Goal: Task Accomplishment & Management: Use online tool/utility

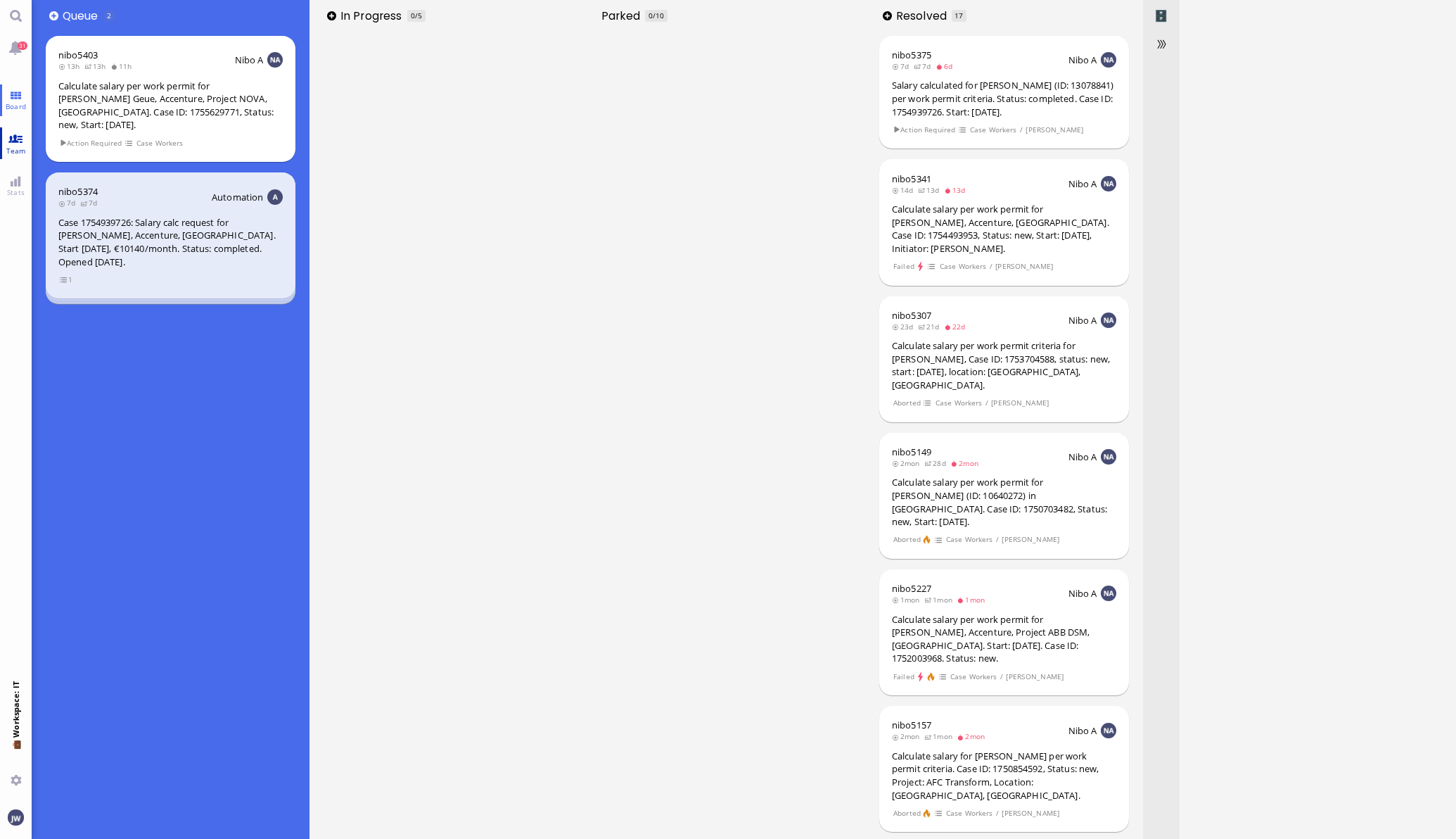
click at [19, 141] on link "Team" at bounding box center [16, 143] width 32 height 32
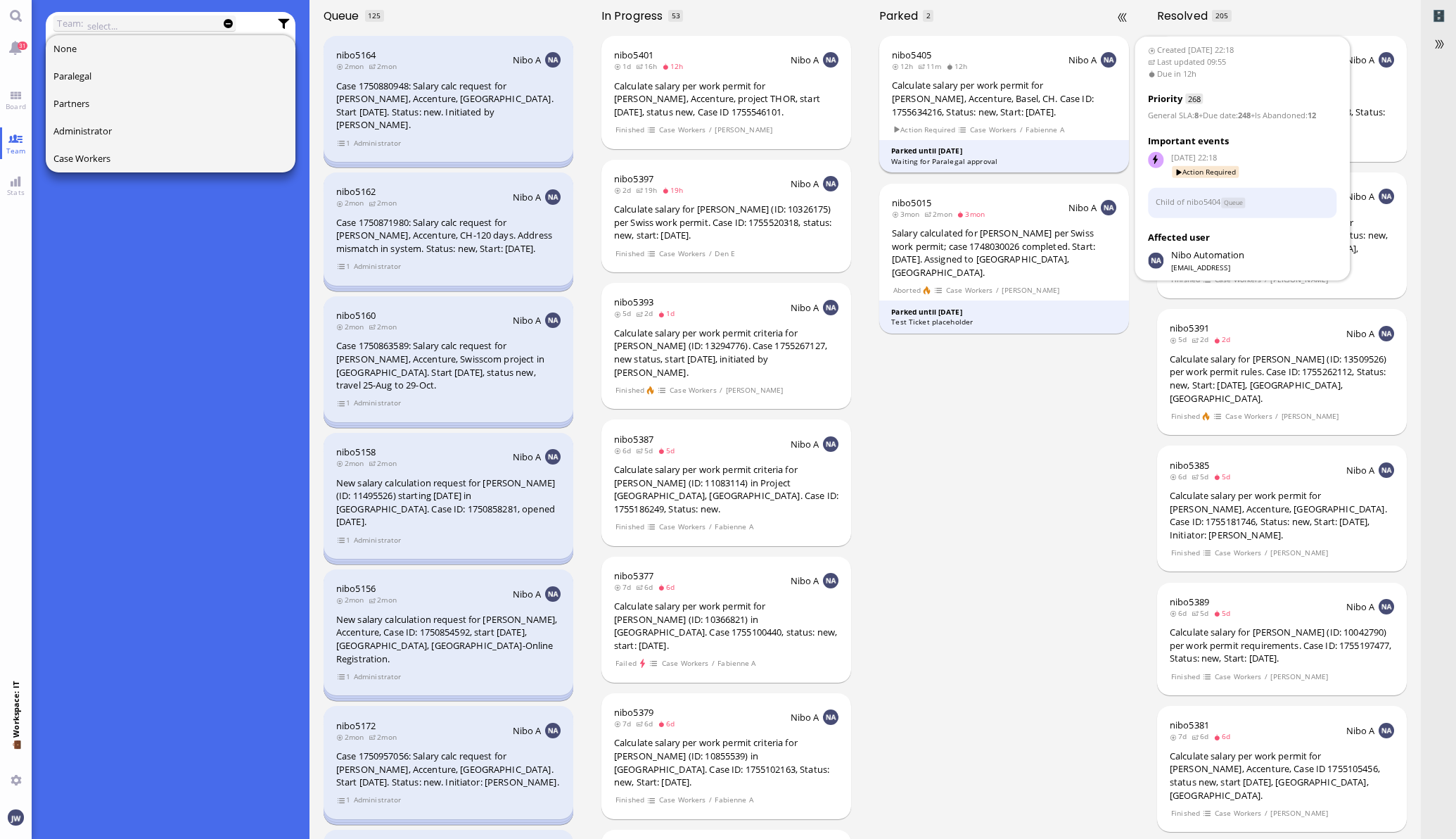
click at [967, 102] on div "Calculate salary per work permit for [PERSON_NAME], Accenture, Basel, CH. Case …" at bounding box center [1004, 98] width 224 height 39
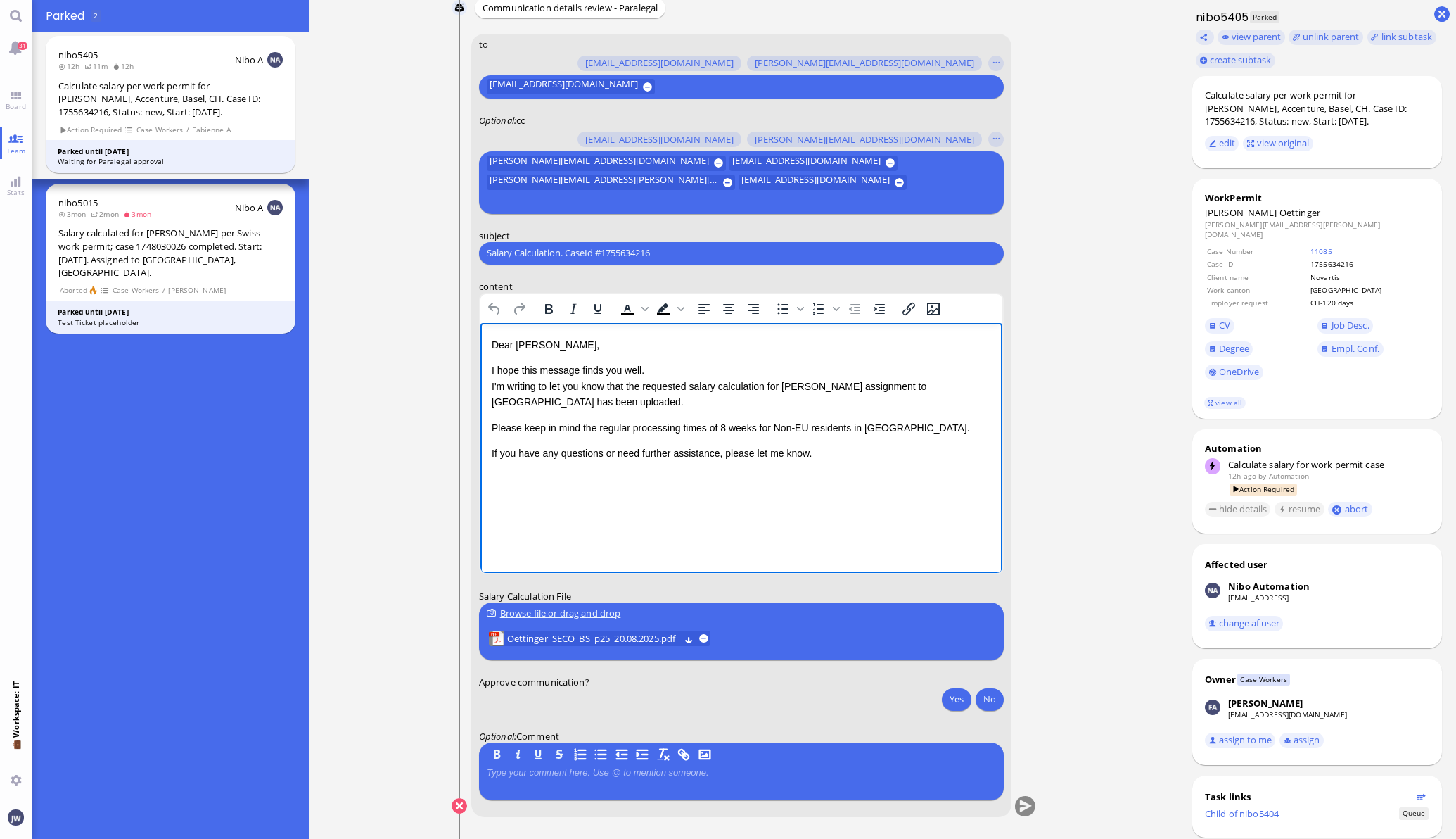
click at [805, 427] on p "Please keep in mind the regular processing times of 8 weeks for Non-EU resident…" at bounding box center [741, 427] width 500 height 15
click at [855, 461] on p "If you have any questions or need further assistance, please let me know." at bounding box center [741, 468] width 500 height 15
click at [705, 429] on p "Please keep in mind the regular processing times of 8 weeks for Non-Schengen re…" at bounding box center [741, 436] width 500 height 32
click at [835, 461] on p "If you have any questions or need further assistance, please let me know." at bounding box center [741, 468] width 500 height 15
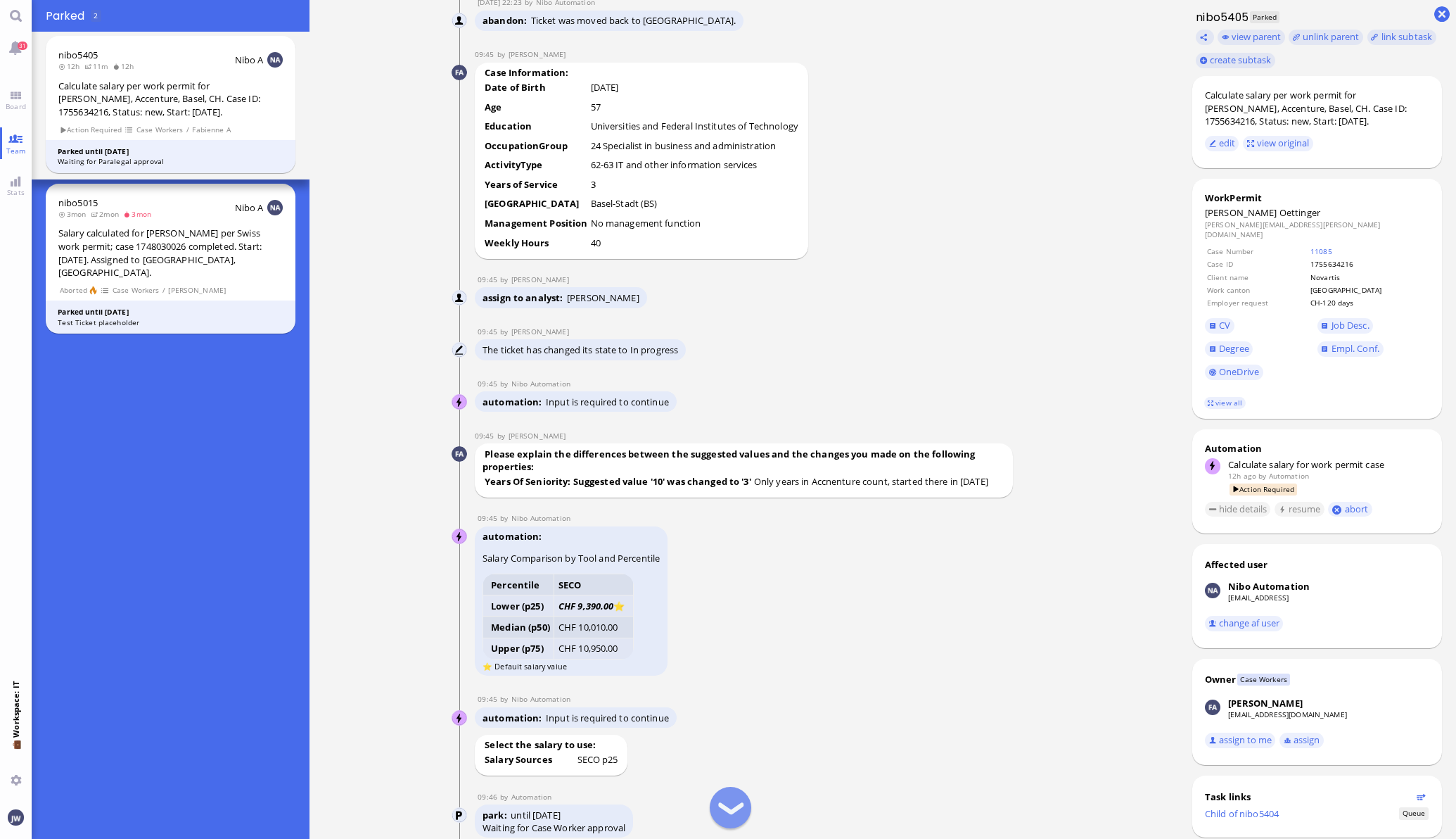
scroll to position [-1231, 0]
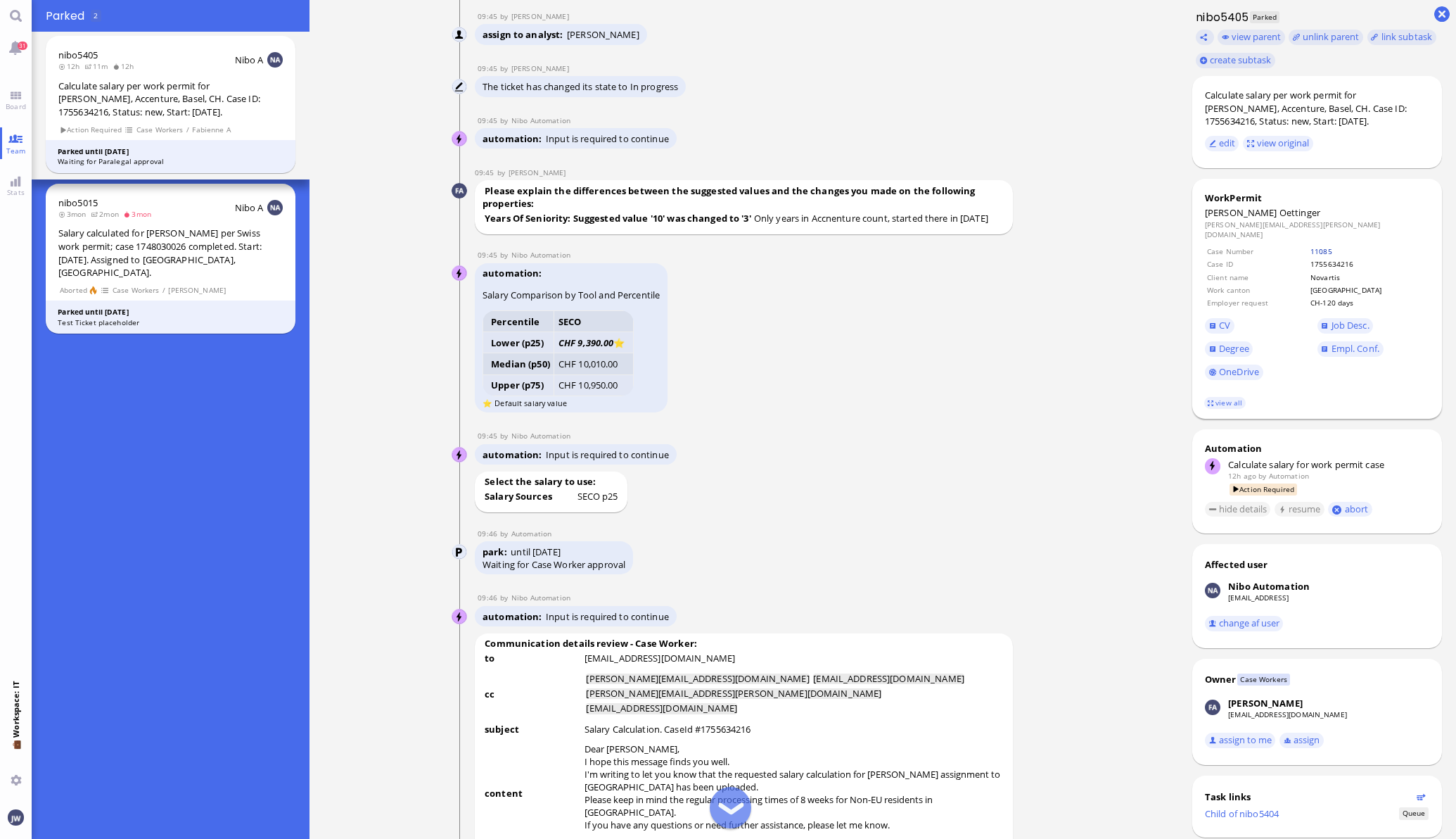
click at [1333, 246] on link "11085" at bounding box center [1321, 251] width 22 height 10
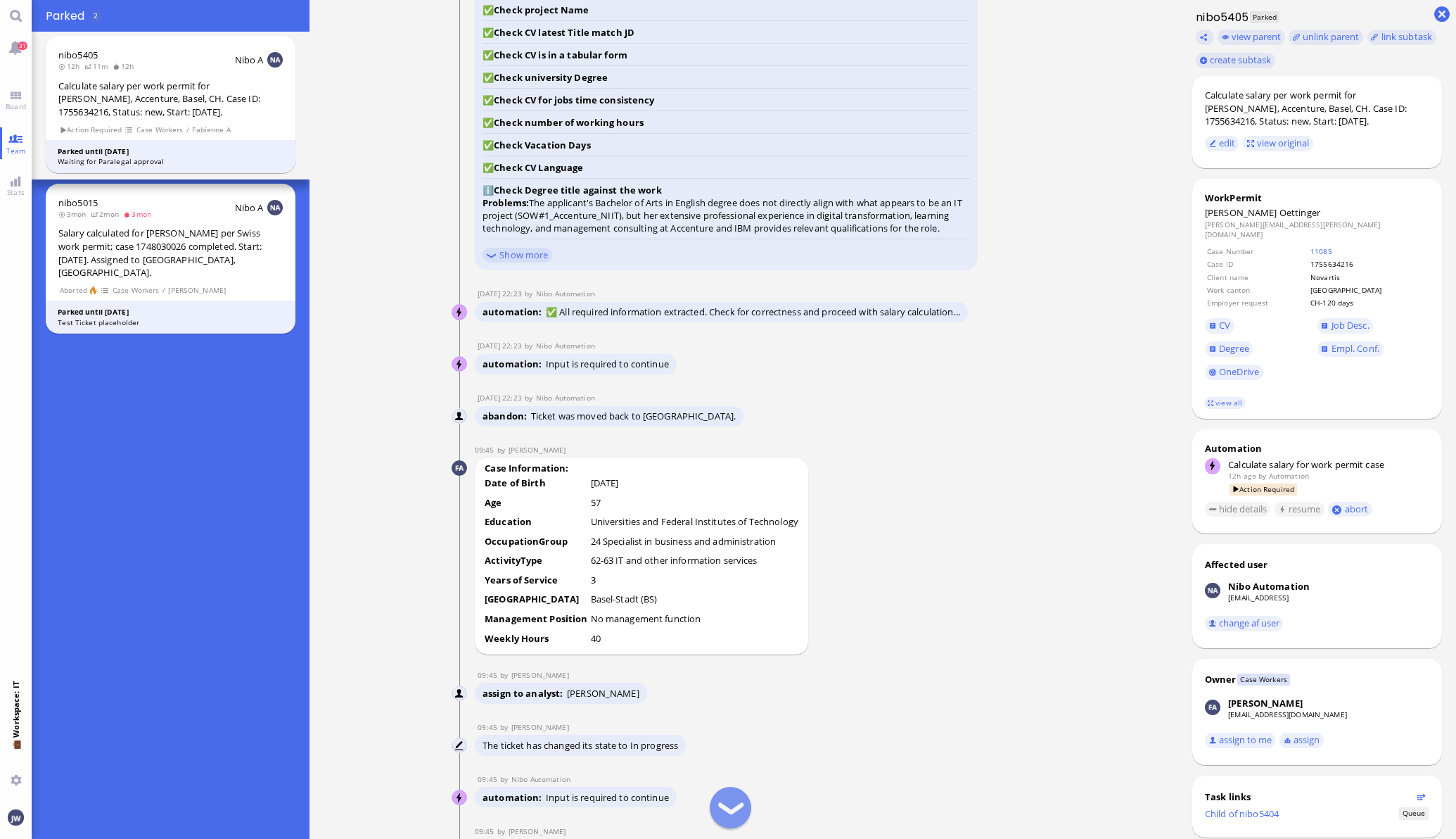
scroll to position [-1760, 0]
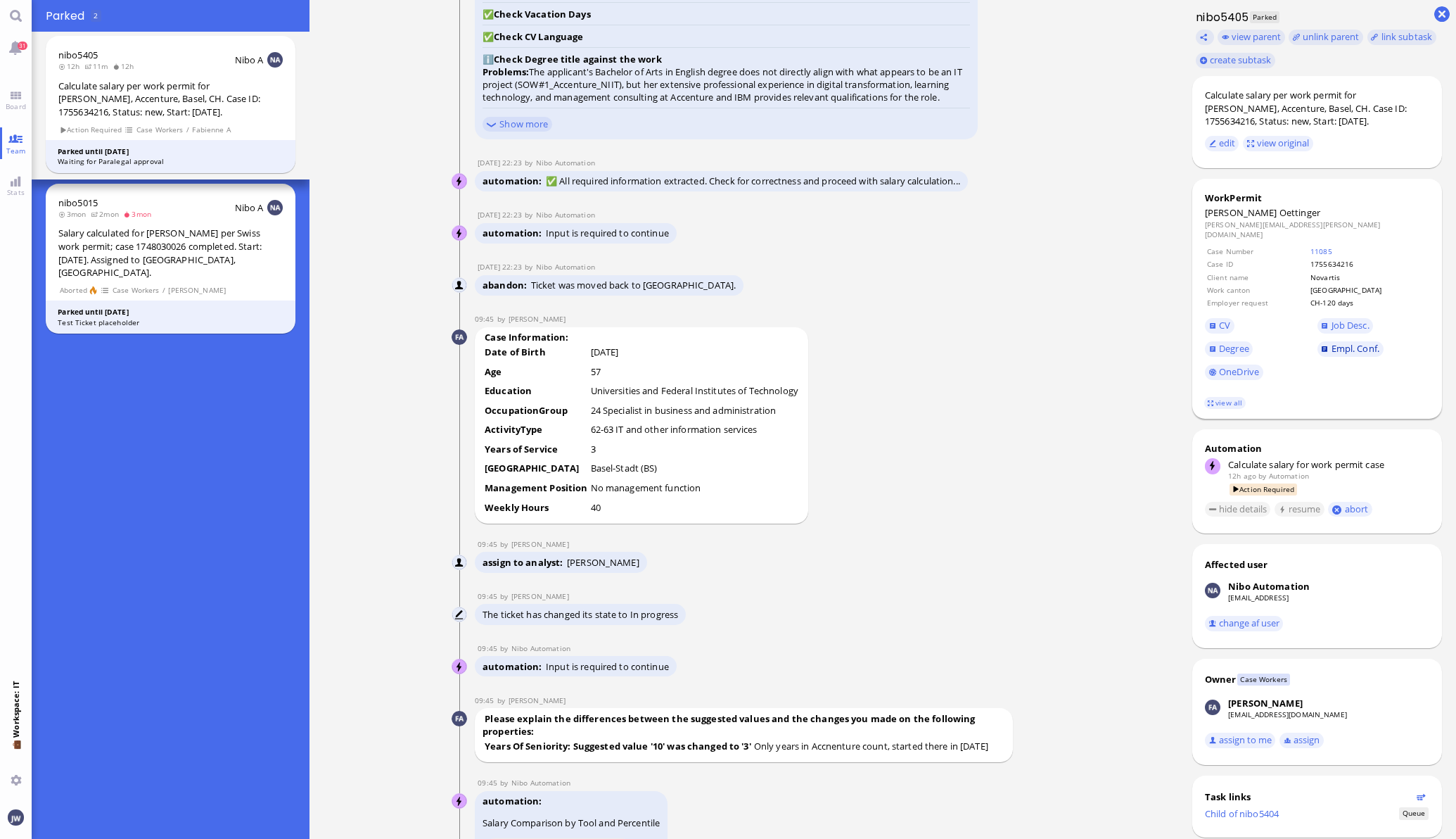
click at [1332, 343] on span "Empl. Conf." at bounding box center [1356, 349] width 48 height 13
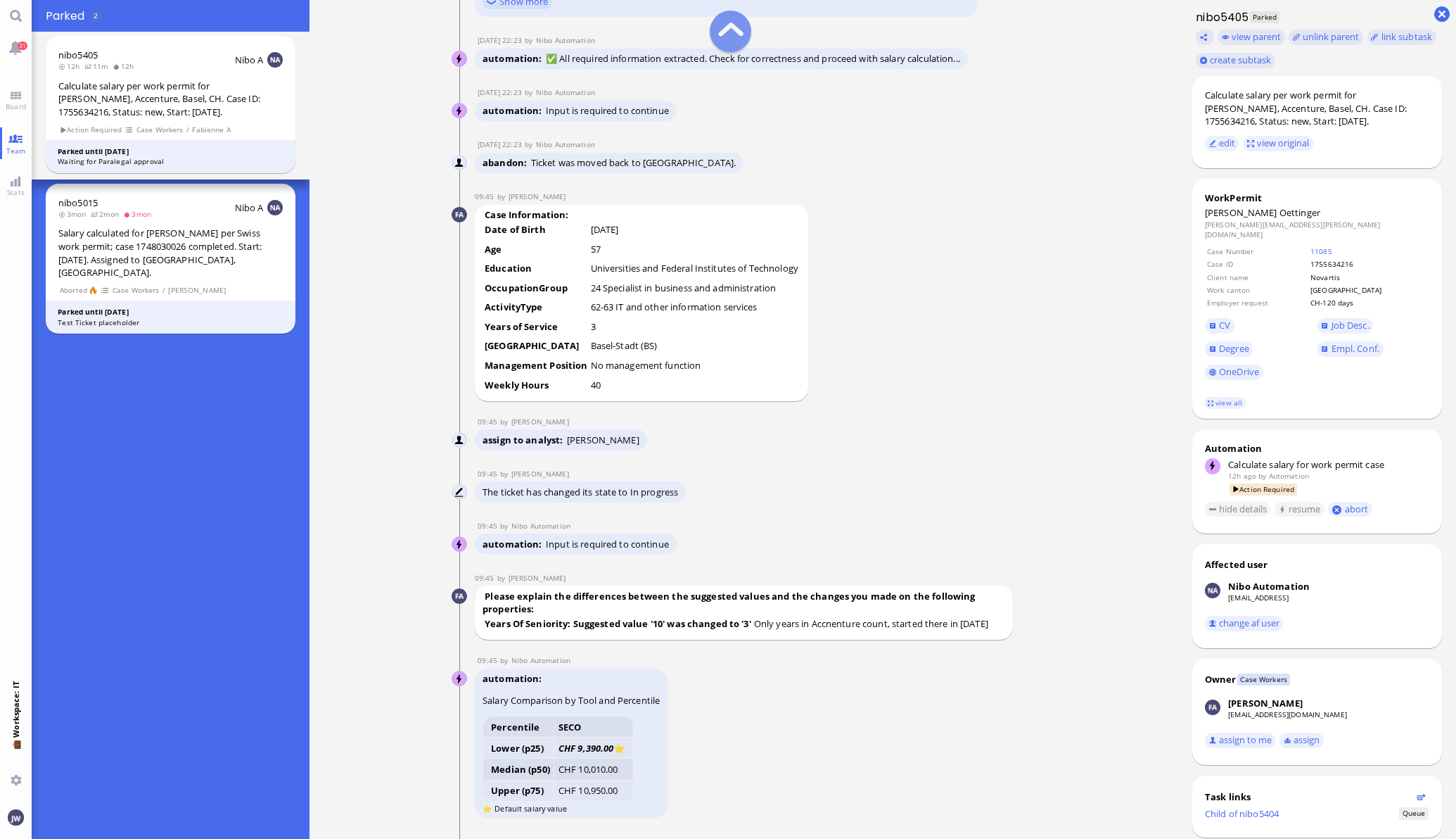
scroll to position [-1672, 0]
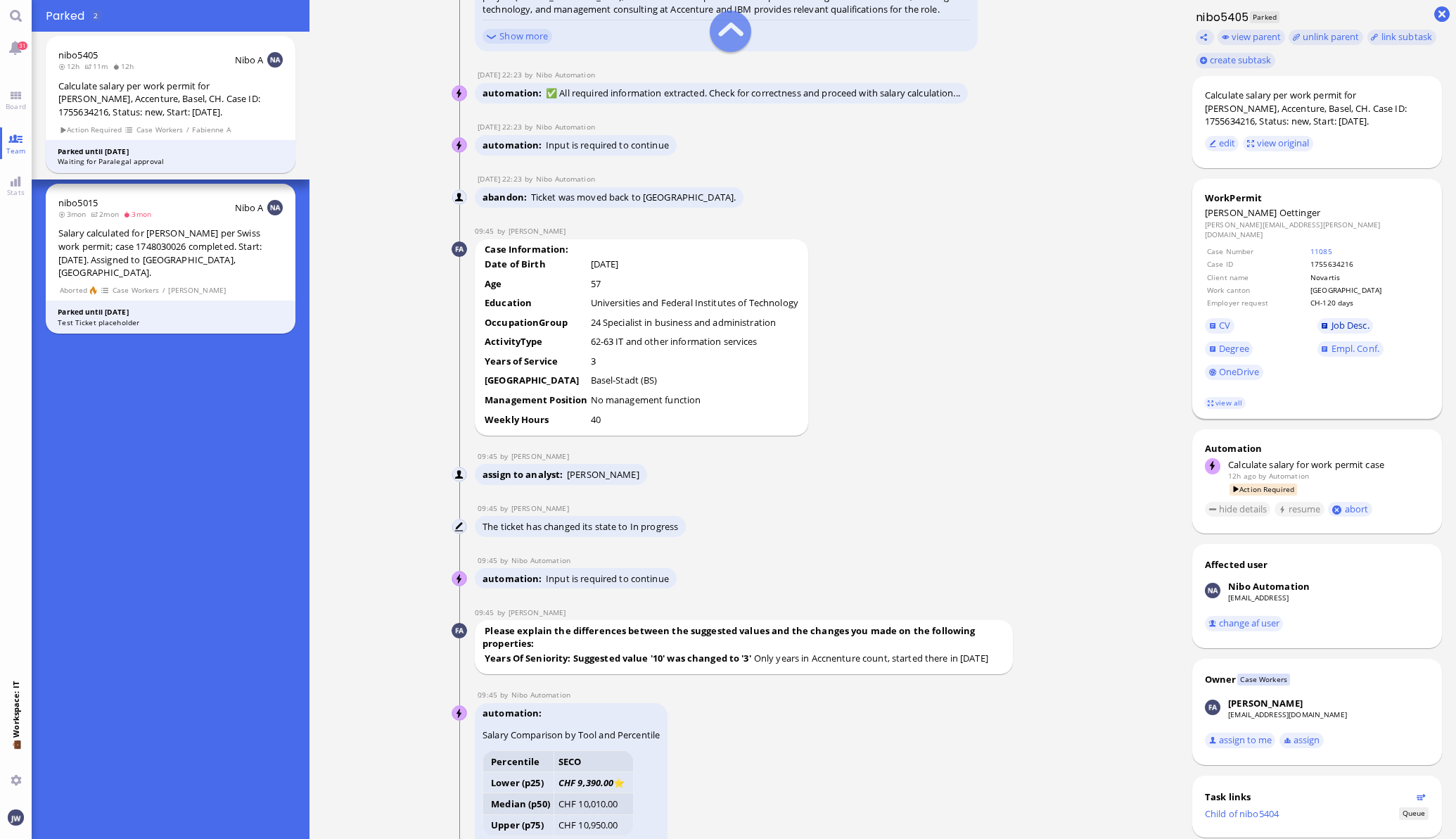
click at [1317, 318] on link "Job Desc." at bounding box center [1345, 325] width 56 height 15
click at [1211, 367] on link "OneDrive" at bounding box center [1234, 372] width 58 height 15
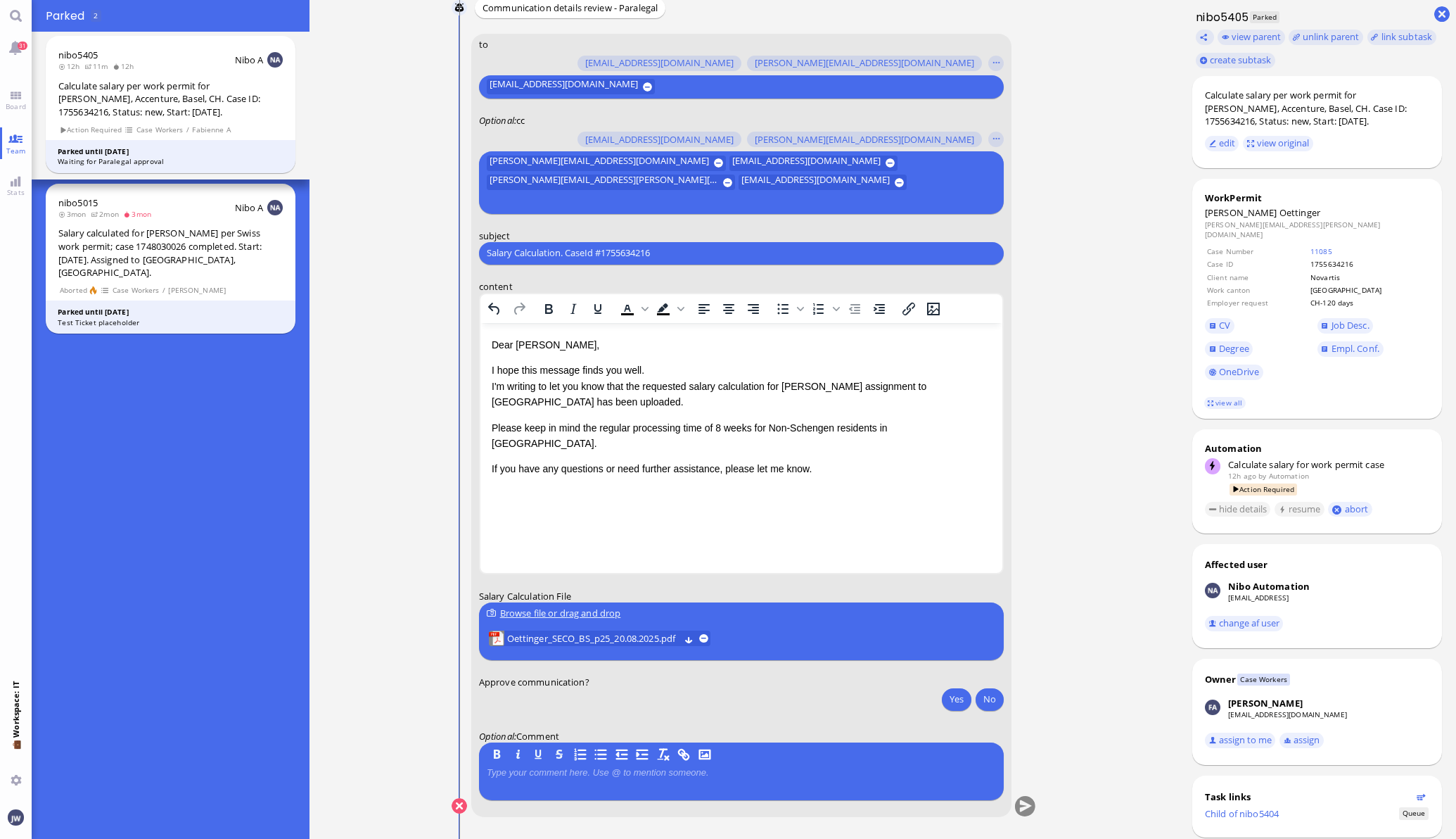
scroll to position [0, 0]
click at [1205, 106] on div "Calculate salary per work permit for [PERSON_NAME], Accenture, Basel, CH. Case …" at bounding box center [1317, 108] width 224 height 39
copy div "Oettinger"
click at [544, 243] on div "Salary Calculation. CaseId #1755634216 Please type something" at bounding box center [741, 252] width 525 height 22
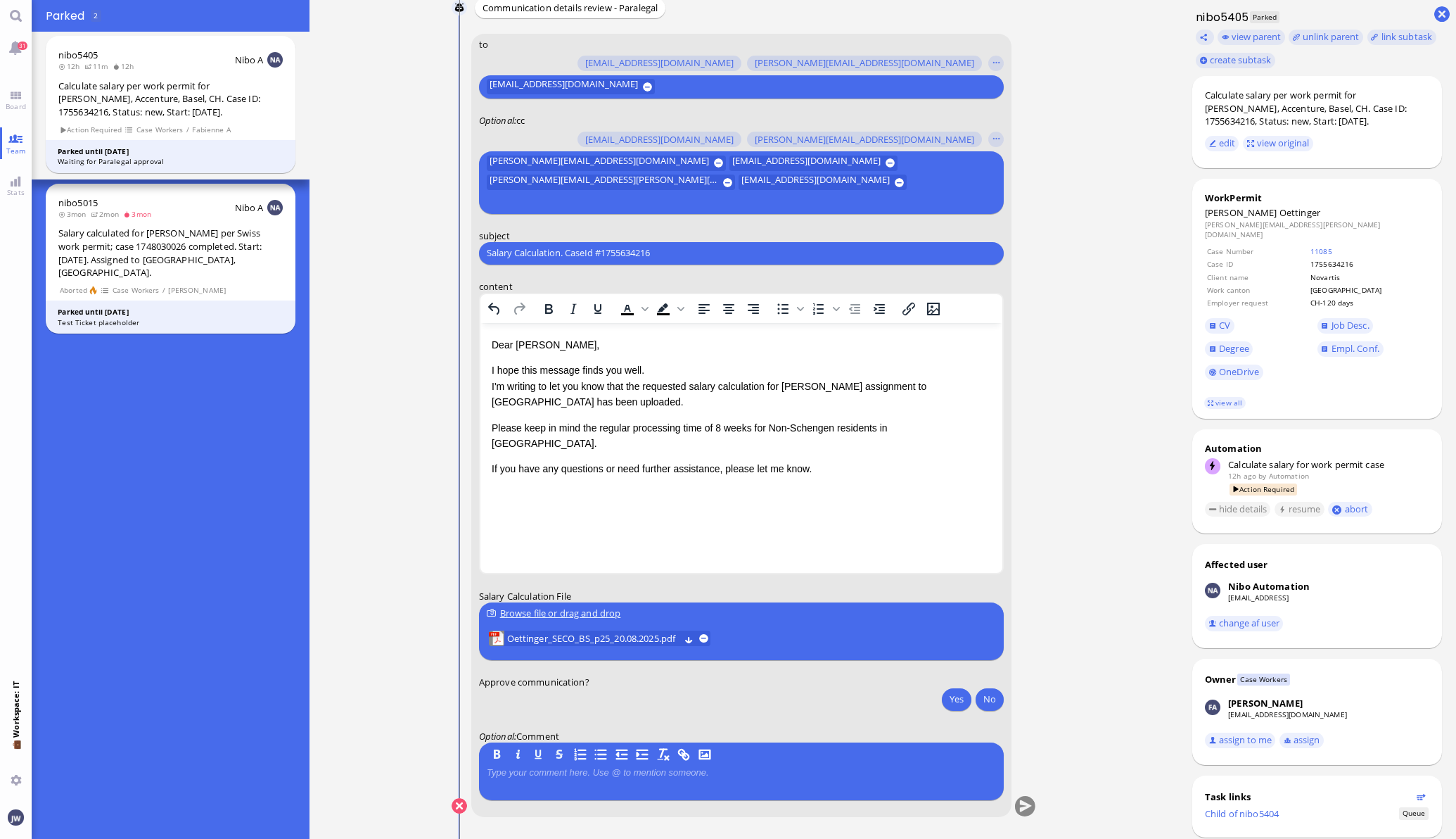
click at [542, 248] on input "Salary Calculation. CaseId #1755634216" at bounding box center [742, 253] width 509 height 14
paste input "PazPerTout new case: [PERSON_NAME] (1755634216 / 13333444), Employer Request: C…"
type input "PazPerTout new case: [PERSON_NAME] (1755634216 / 13333444), Employer Request: C…"
click at [1067, 470] on ticket "[DATE] 22:18 by Automation Automation Calculate eligible salary for work permit…" at bounding box center [744, 419] width 869 height 839
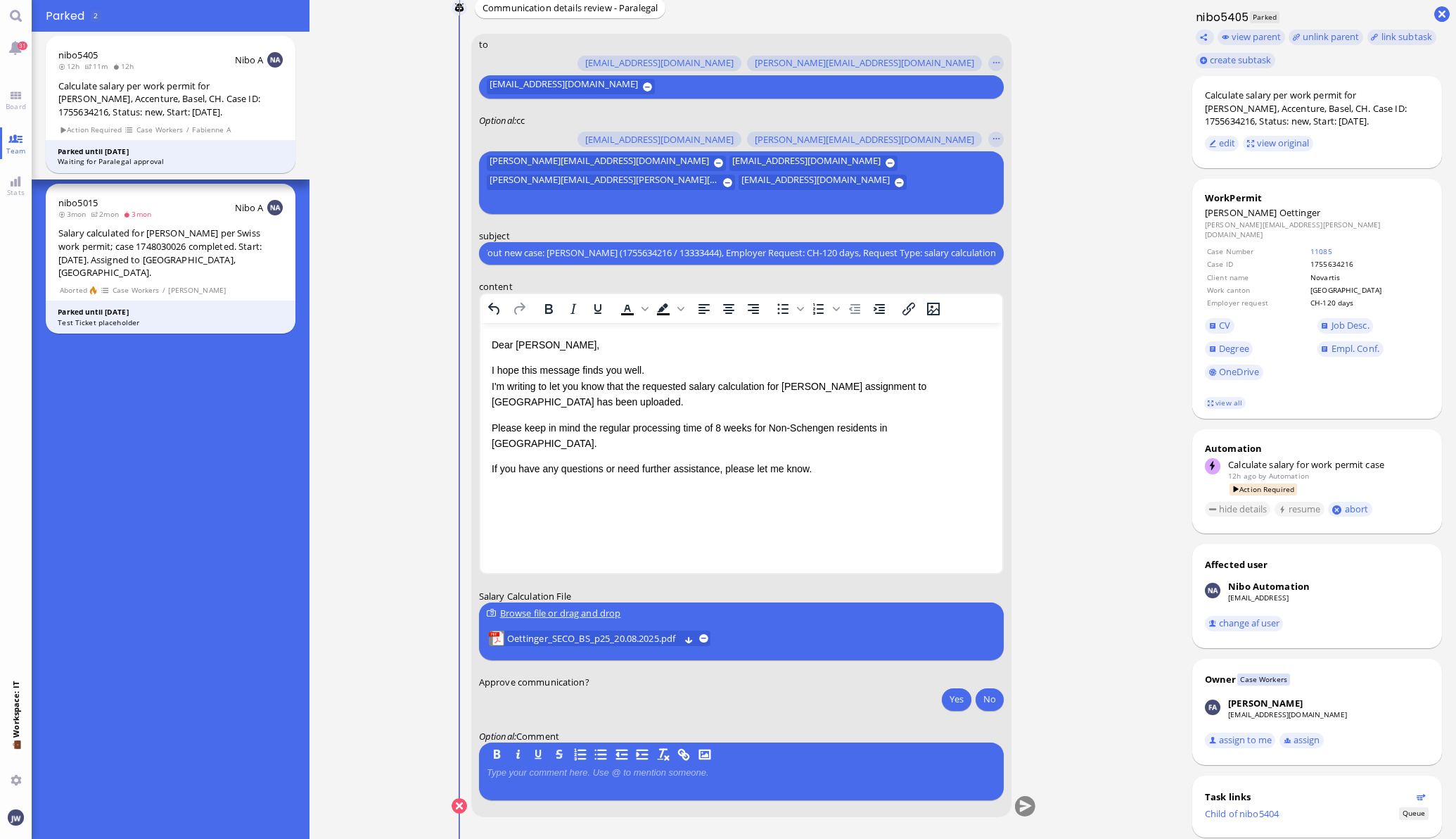
scroll to position [0, 0]
click at [1208, 397] on link "view all" at bounding box center [1225, 402] width 41 height 12
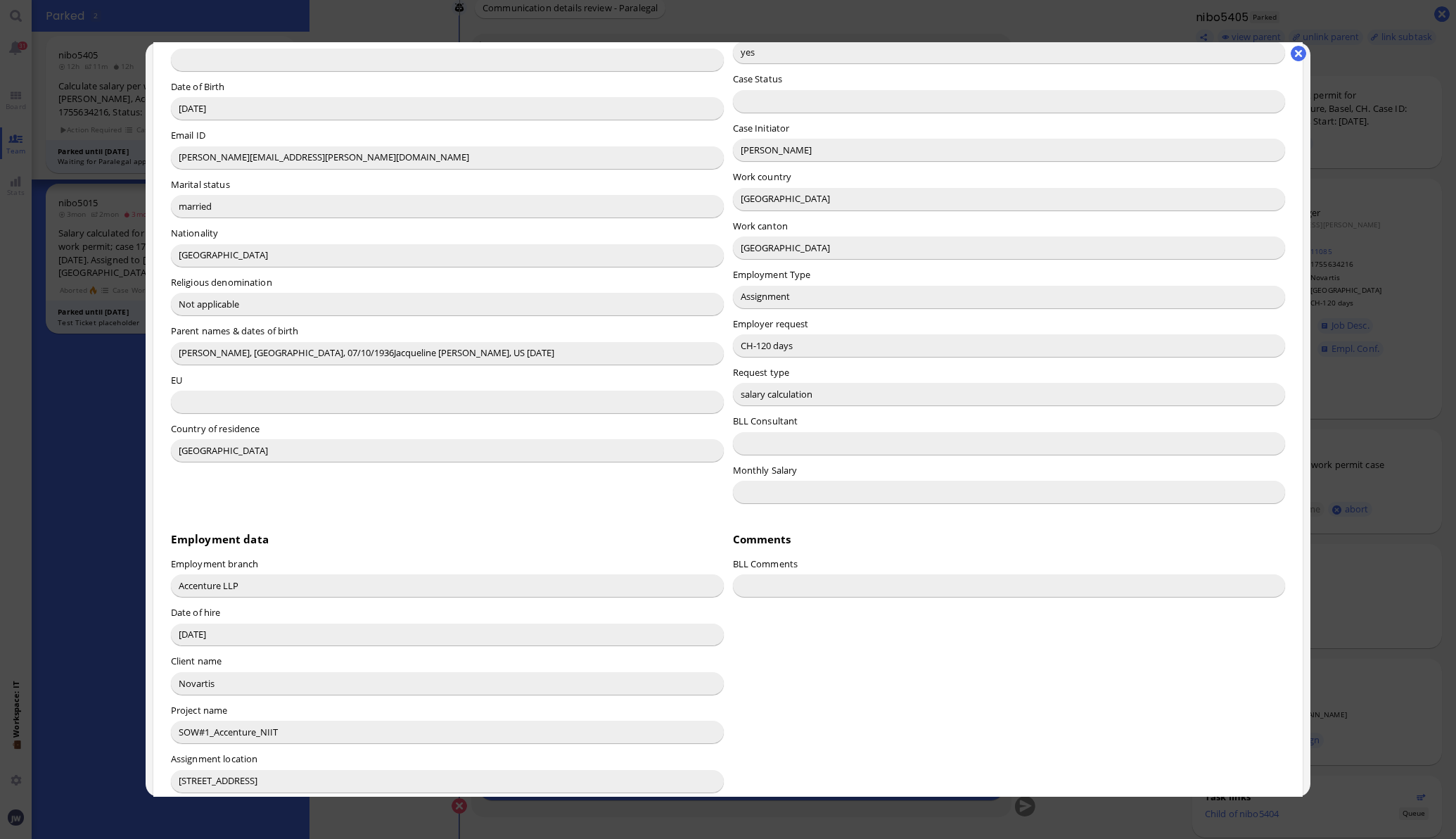
scroll to position [260, 0]
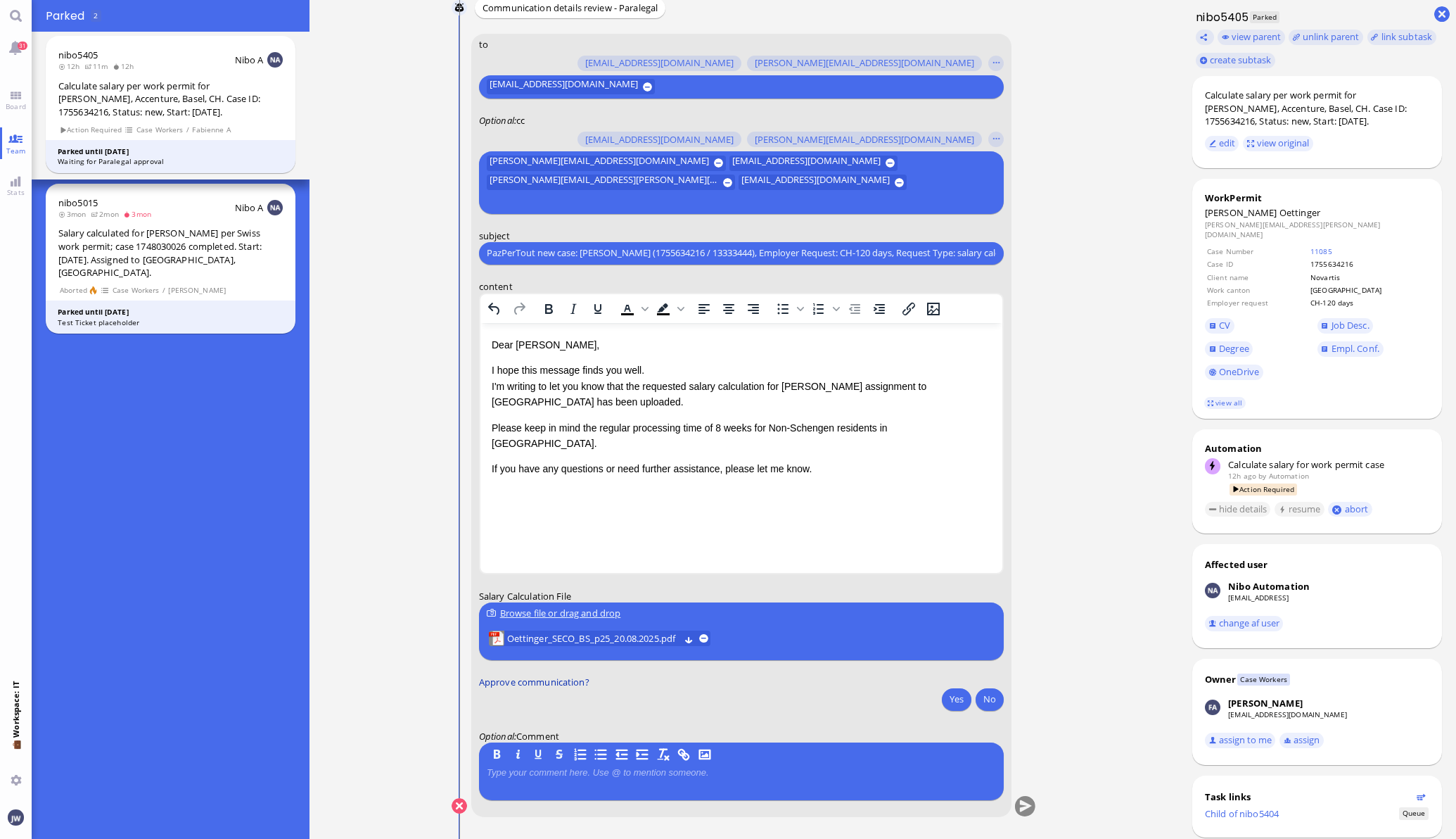
click at [958, 686] on label "Approve communication?" at bounding box center [741, 681] width 525 height 13
click at [960, 696] on button "Yes" at bounding box center [956, 699] width 30 height 22
click at [576, 639] on span "Oettinger_SECO_BS_p25_20.08.2025.pdf" at bounding box center [592, 638] width 172 height 15
click at [568, 631] on span "Oettinger_SECO_BS_p25_20.08.2025.pdf" at bounding box center [592, 638] width 172 height 15
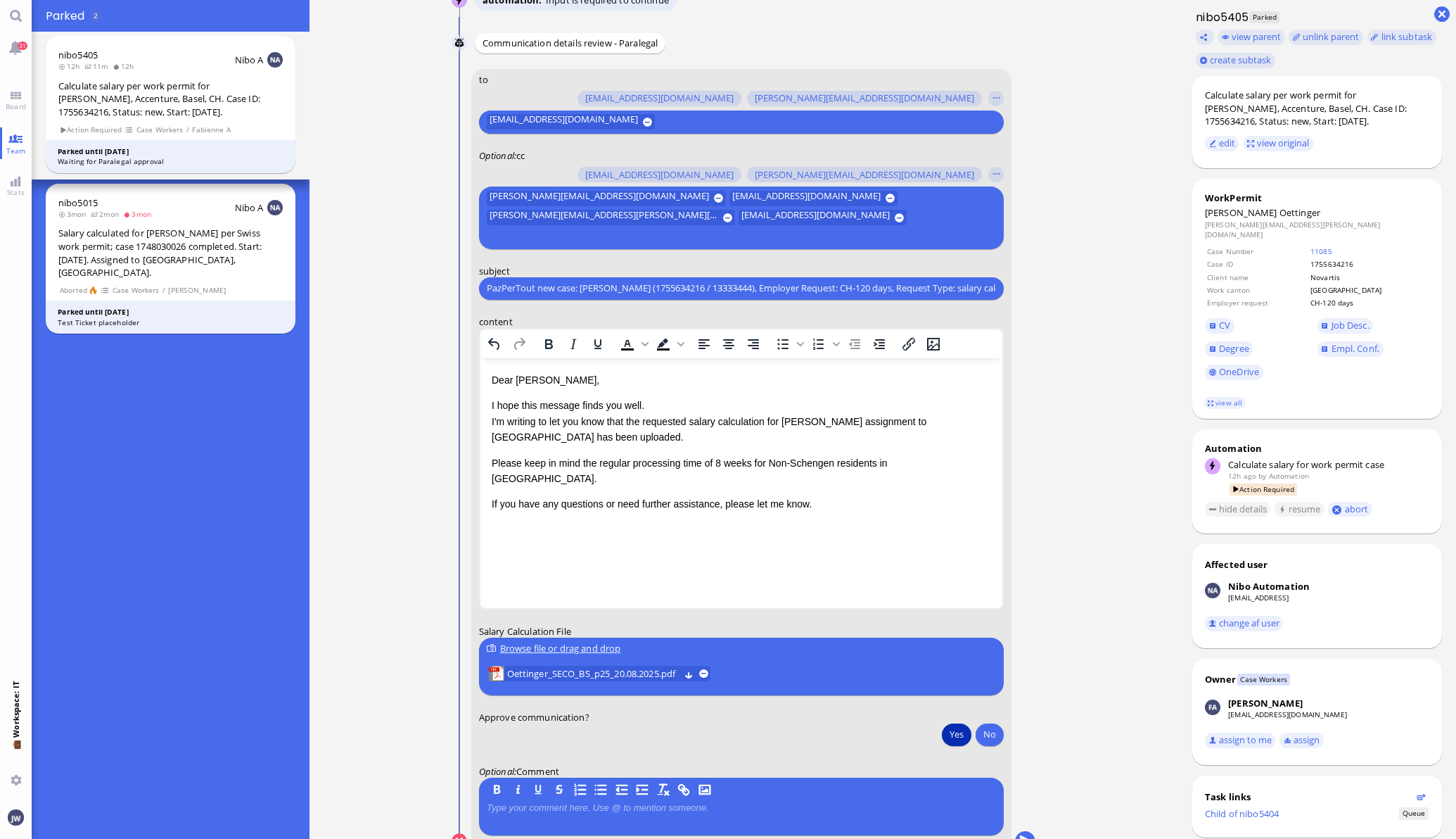
scroll to position [0, 0]
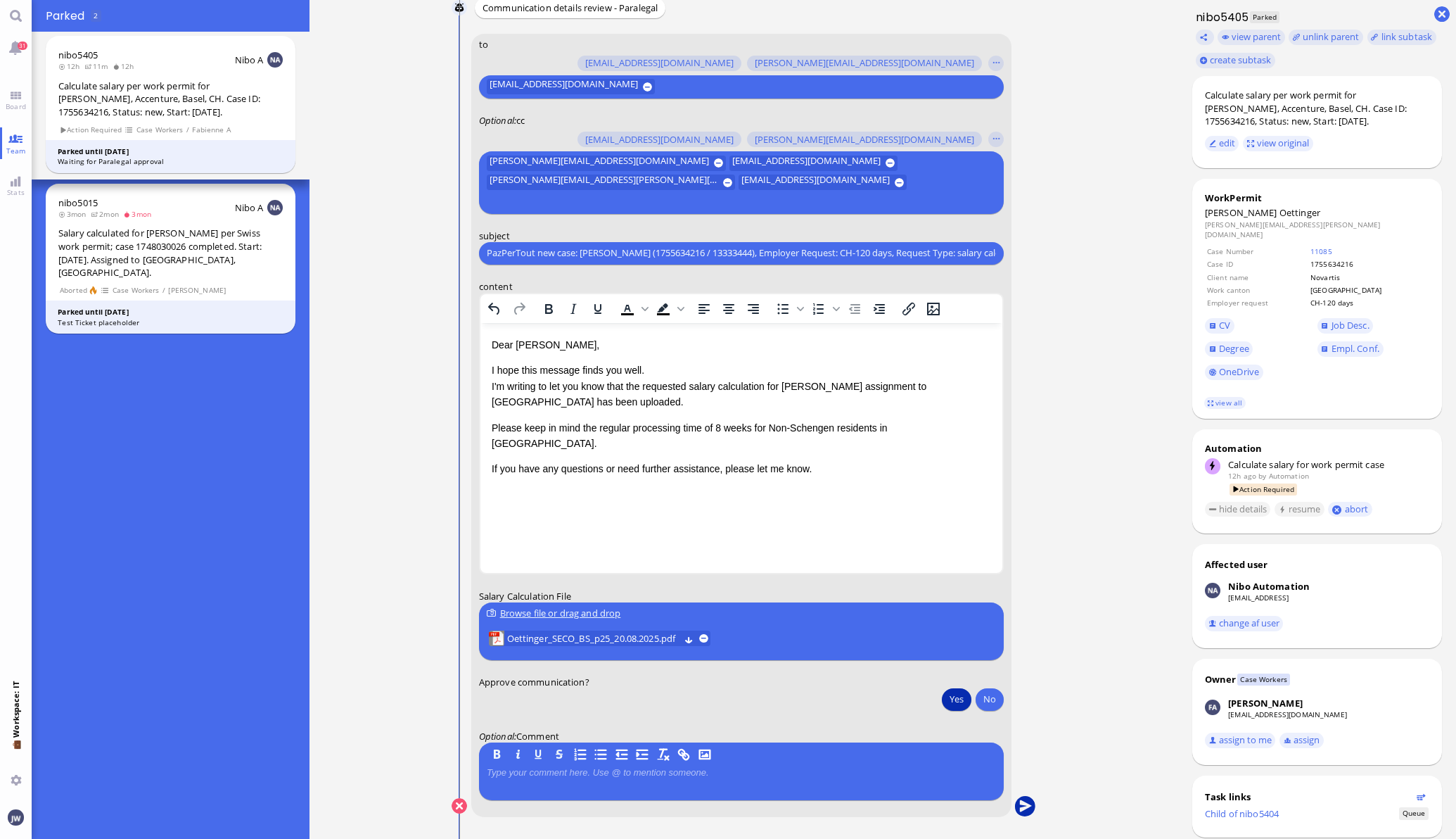
click at [1016, 806] on button "submit" at bounding box center [1025, 807] width 21 height 21
click at [12, 111] on span "Board" at bounding box center [16, 106] width 27 height 10
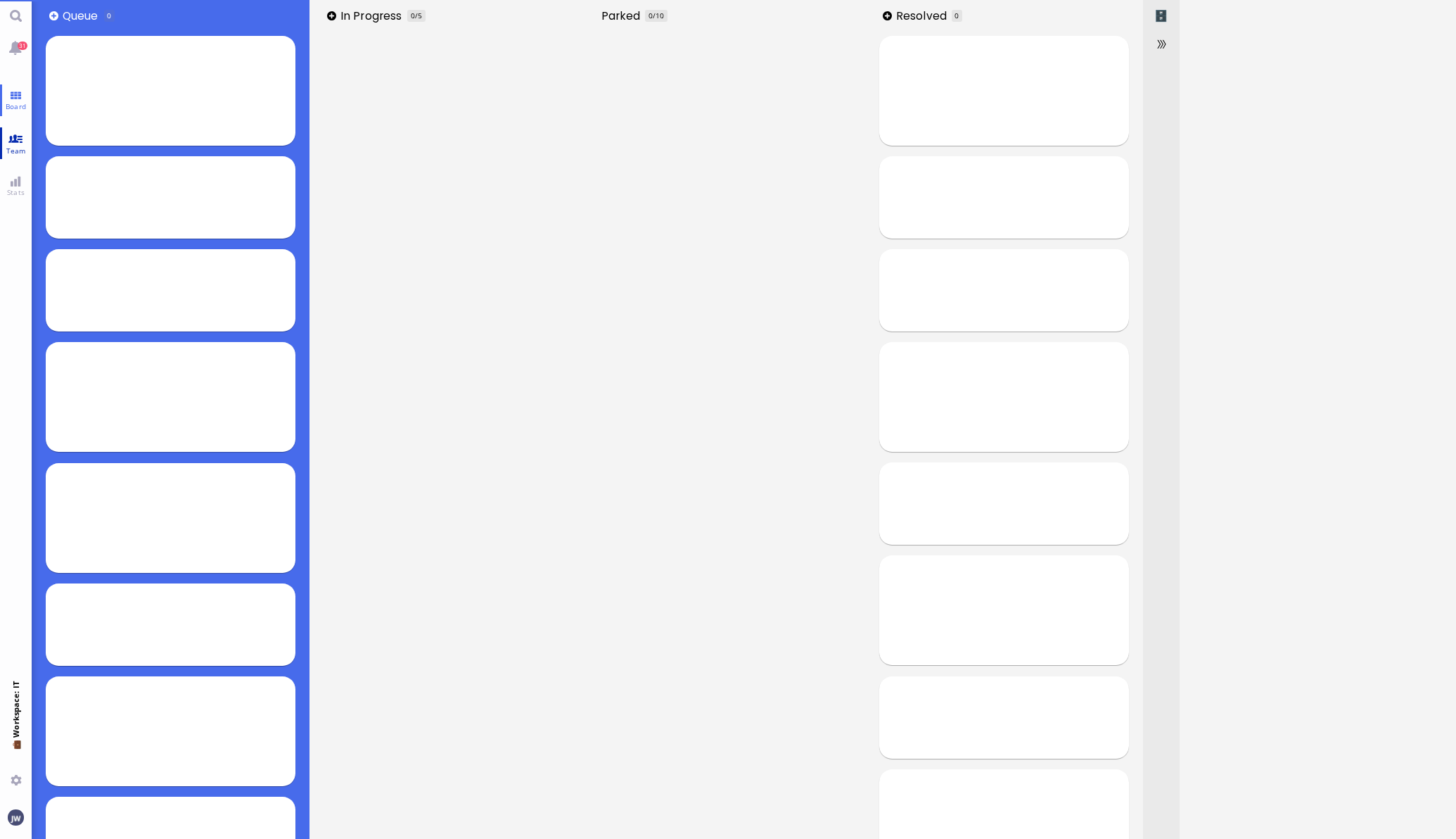
click at [17, 142] on link "Team" at bounding box center [16, 143] width 32 height 32
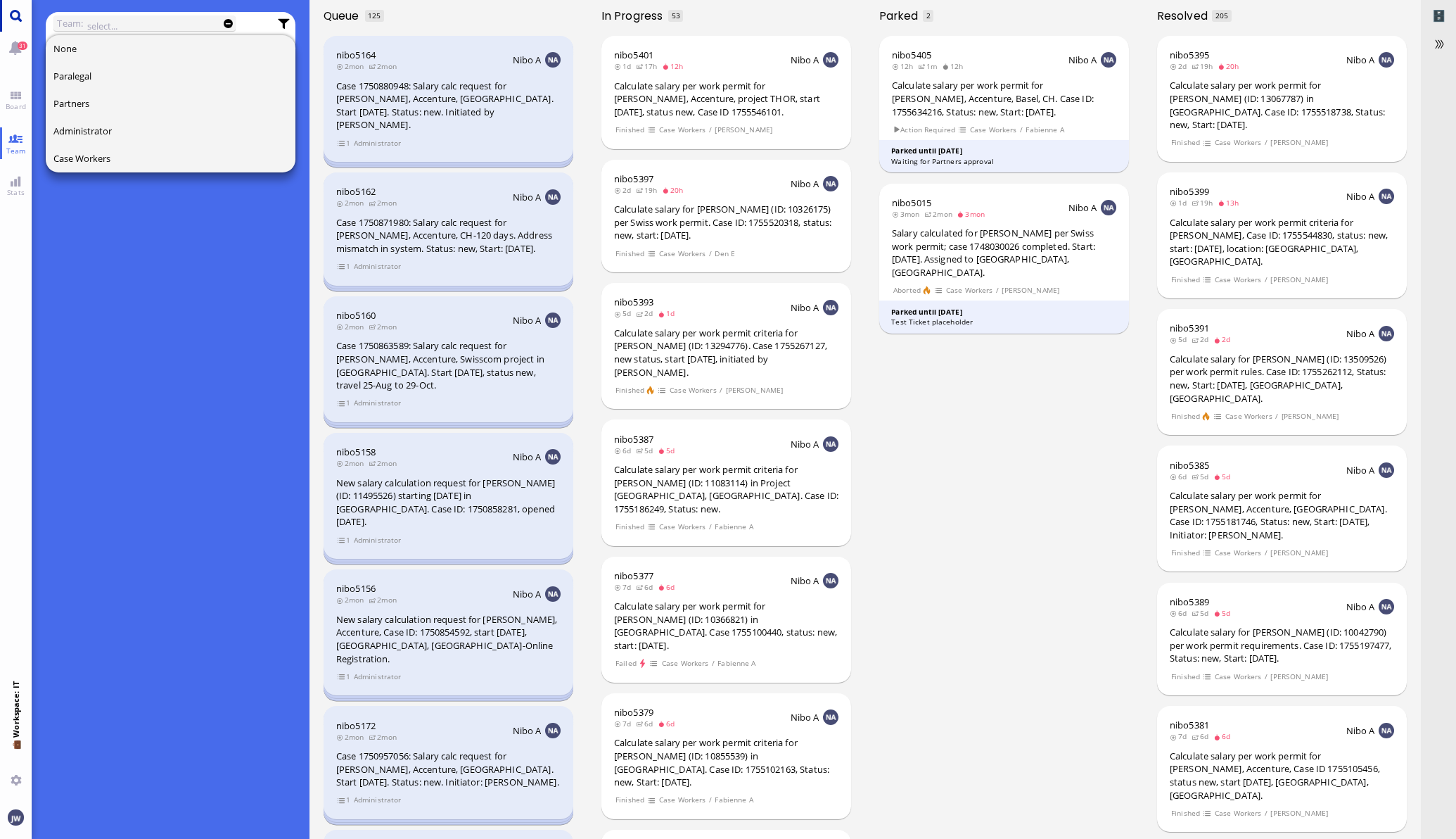
click at [3, 11] on link "Main menu" at bounding box center [16, 16] width 32 height 32
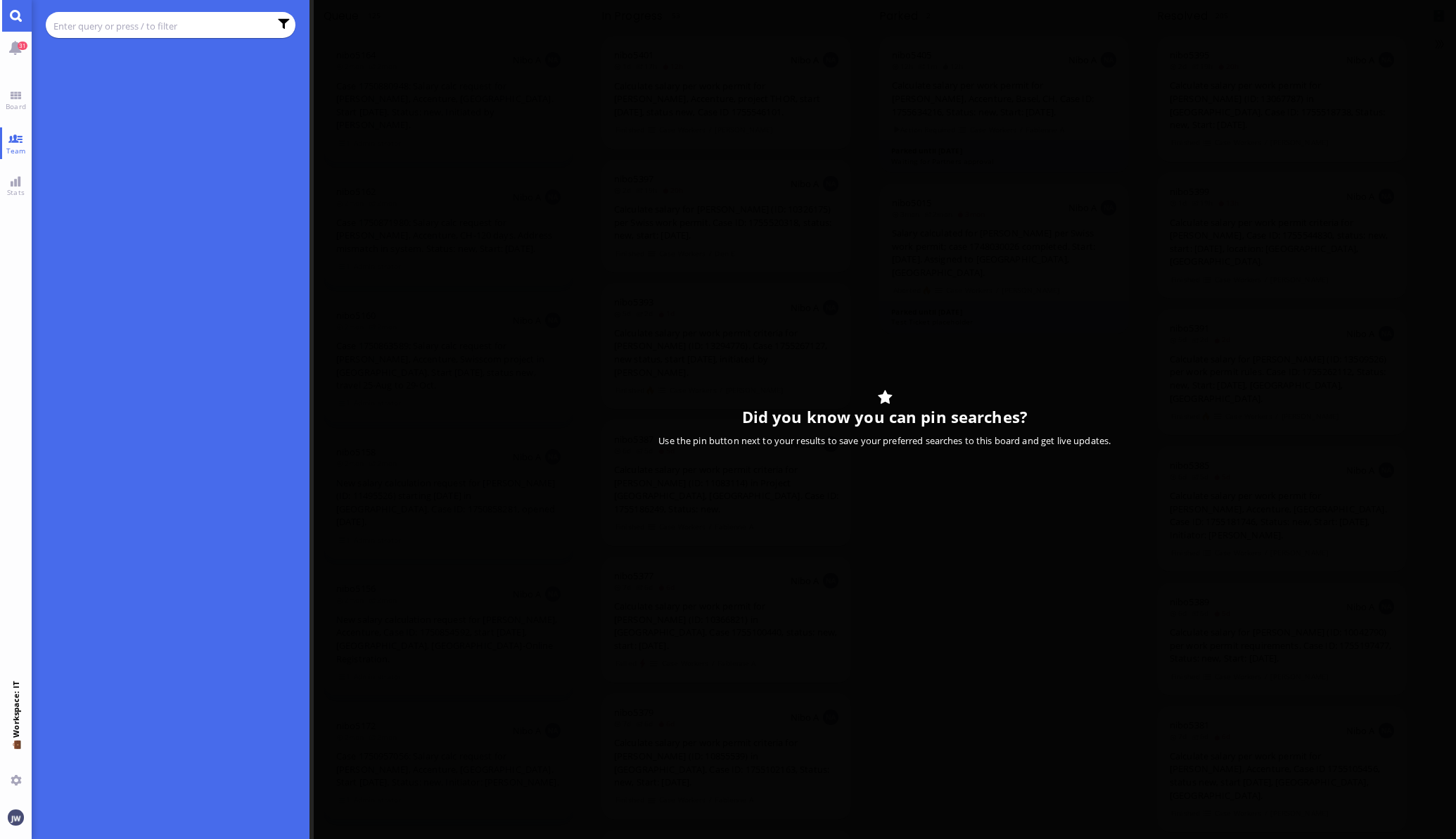
paste input "Geue"
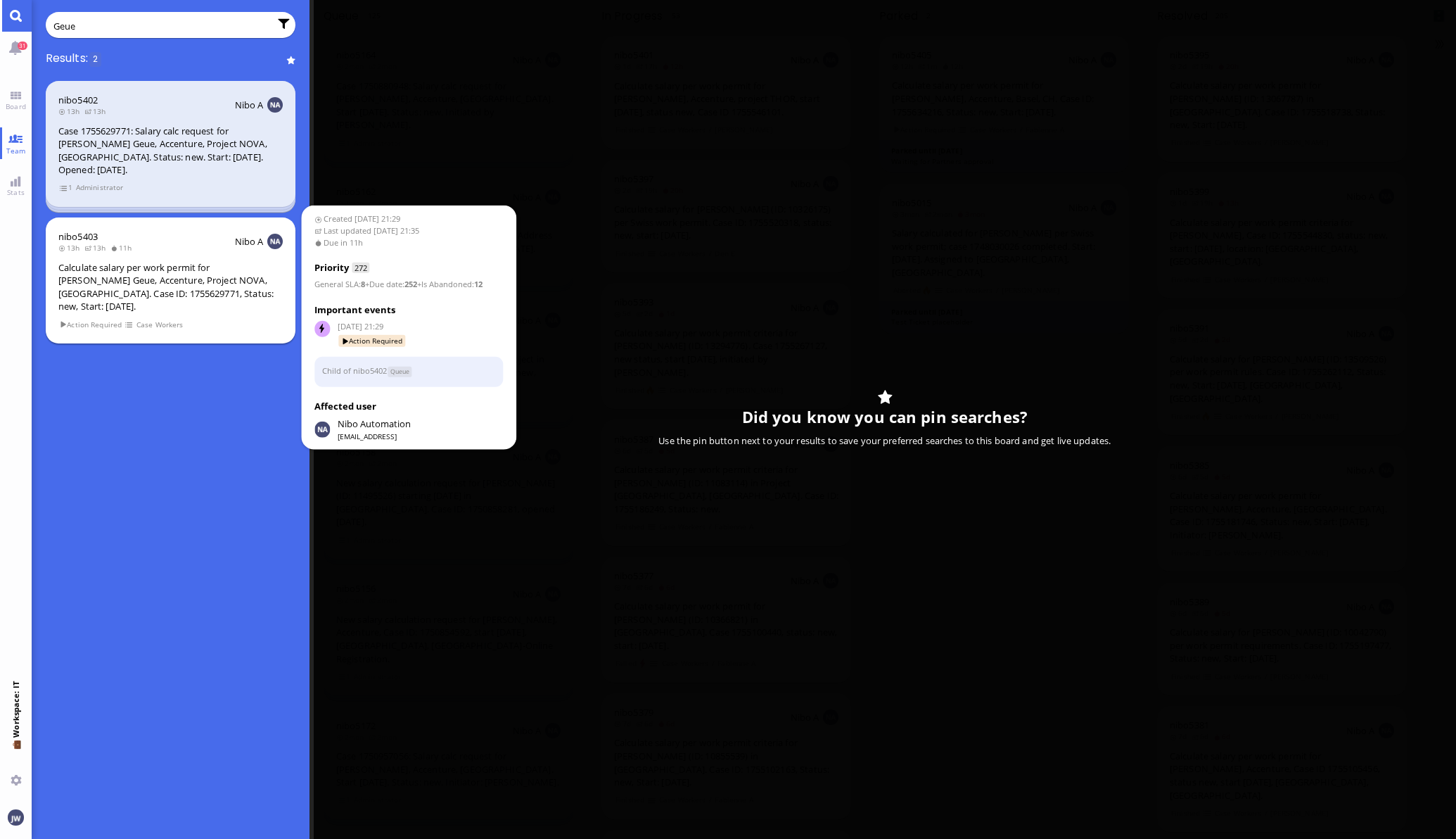
type input "Geue"
click at [135, 261] on div "Calculate salary per work permit for [PERSON_NAME] Geue, Accenture, Project NOV…" at bounding box center [171, 287] width 224 height 52
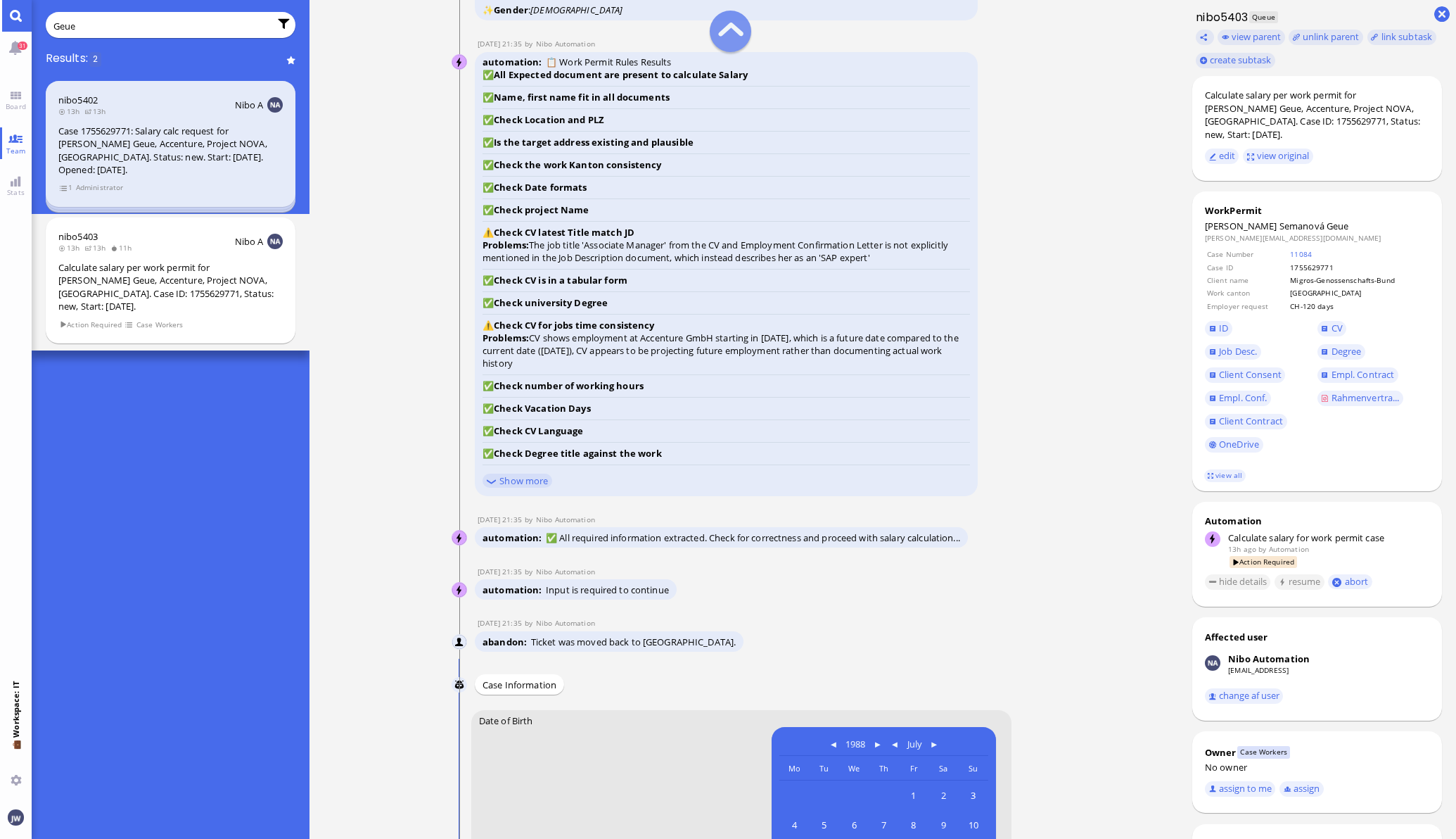
scroll to position [-968, 0]
